Goal: Transaction & Acquisition: Purchase product/service

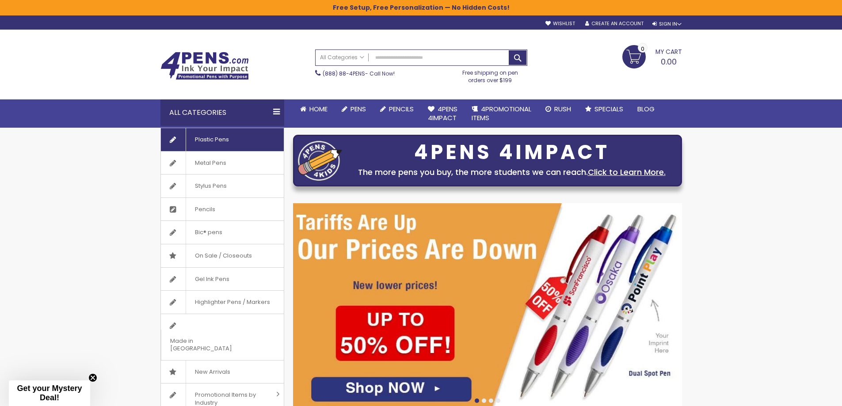
click at [199, 138] on span "Plastic Pens" at bounding box center [212, 139] width 52 height 23
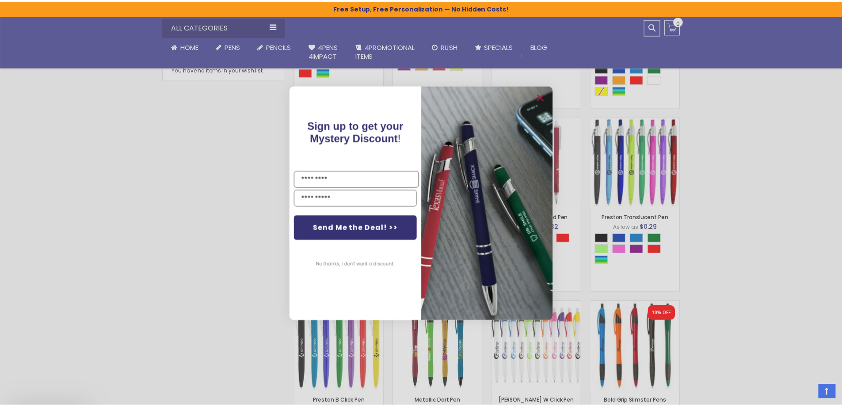
scroll to position [546, 0]
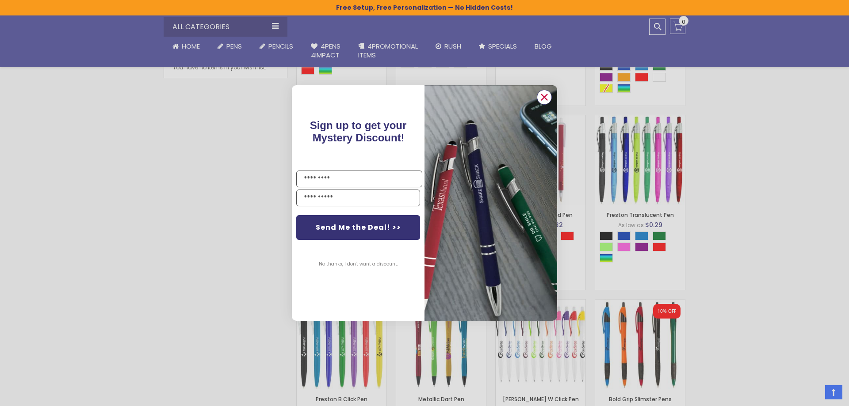
click at [543, 99] on circle "Close dialog" at bounding box center [544, 97] width 13 height 13
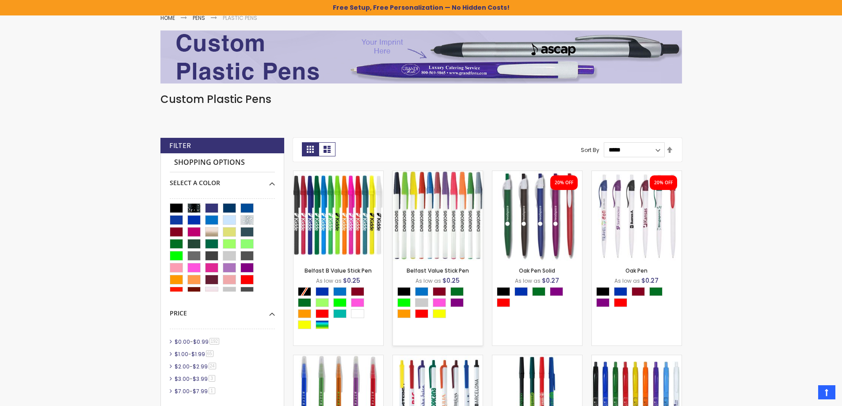
scroll to position [104, 0]
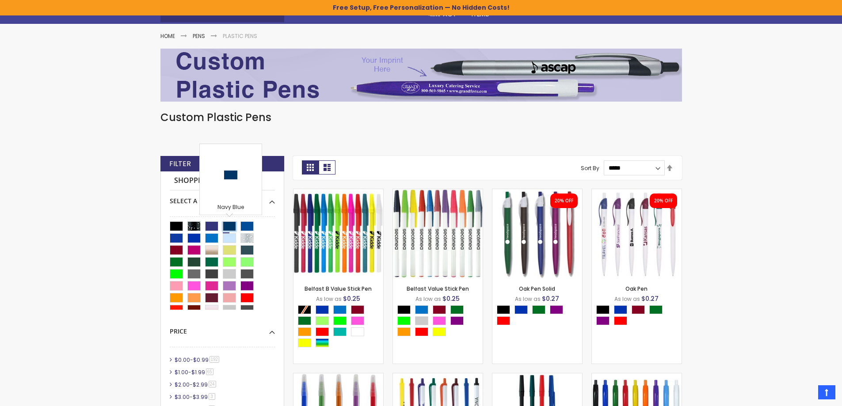
click at [234, 225] on div "Navy Blue" at bounding box center [229, 227] width 13 height 10
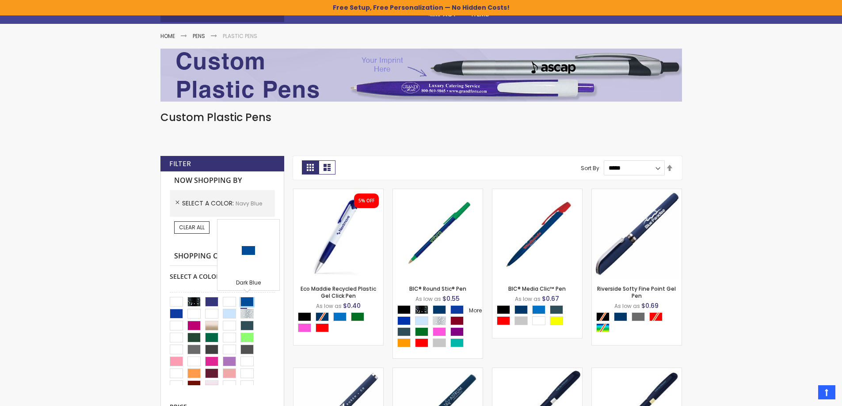
click at [245, 298] on div "Dark Blue" at bounding box center [247, 302] width 13 height 10
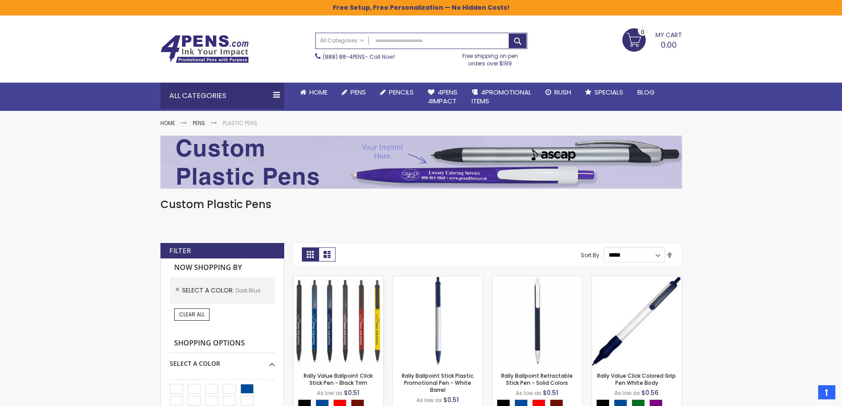
scroll to position [15, 0]
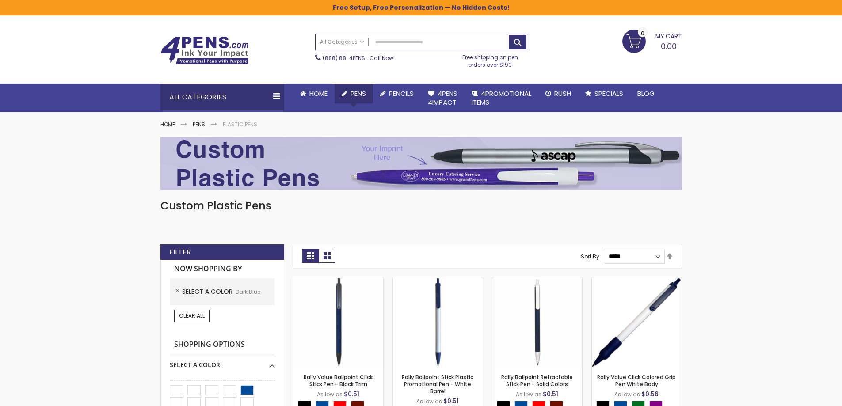
click at [357, 97] on li "Pens Go to Pens Popular Categories All Pens USA Made Pens Metal Pens Plastic Pe…" at bounding box center [354, 93] width 38 height 19
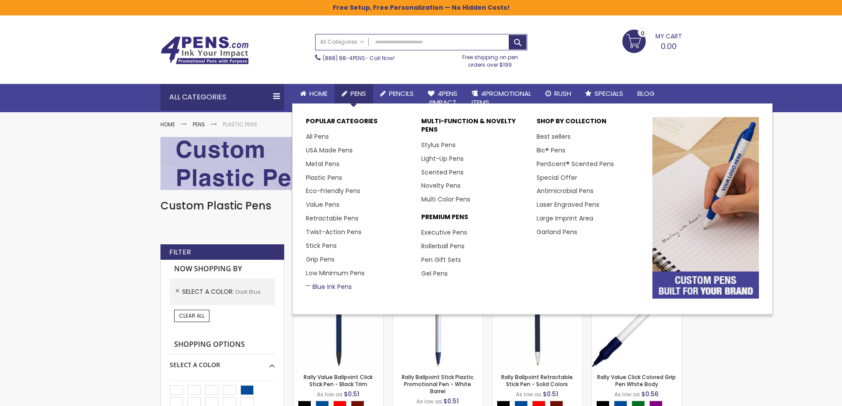
click at [336, 287] on link "Blue Ink Pens" at bounding box center [329, 287] width 46 height 9
